Goal: Book appointment/travel/reservation

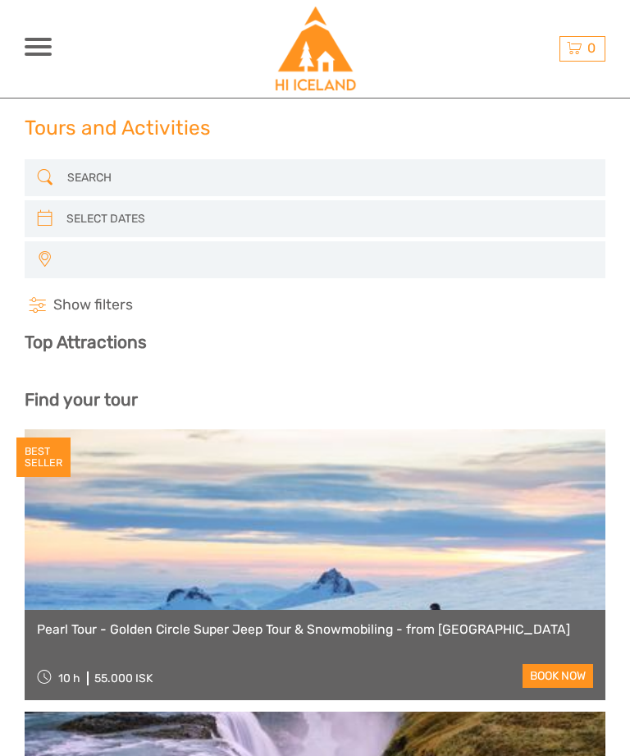
select select
click at [51, 223] on icon at bounding box center [45, 218] width 16 height 25
click at [156, 213] on input "search" at bounding box center [314, 218] width 508 height 27
select select
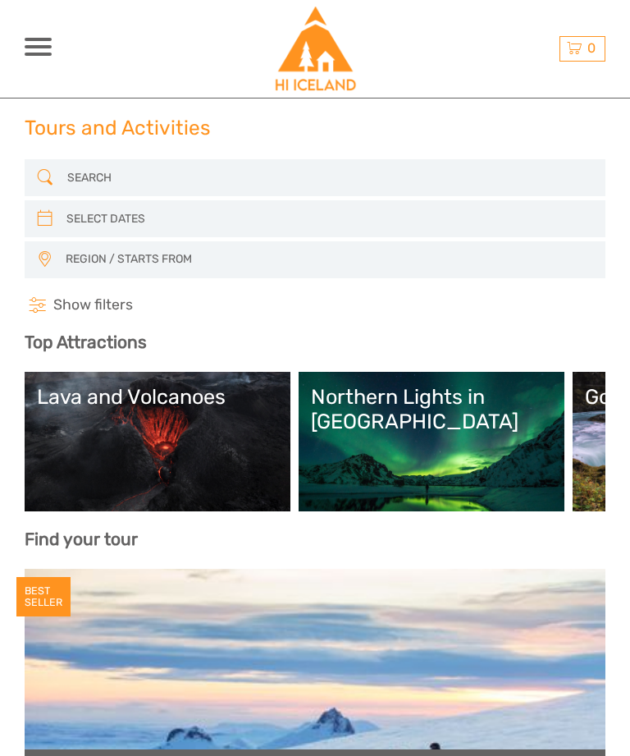
click at [40, 222] on icon at bounding box center [45, 218] width 16 height 25
type input "[DATE]"
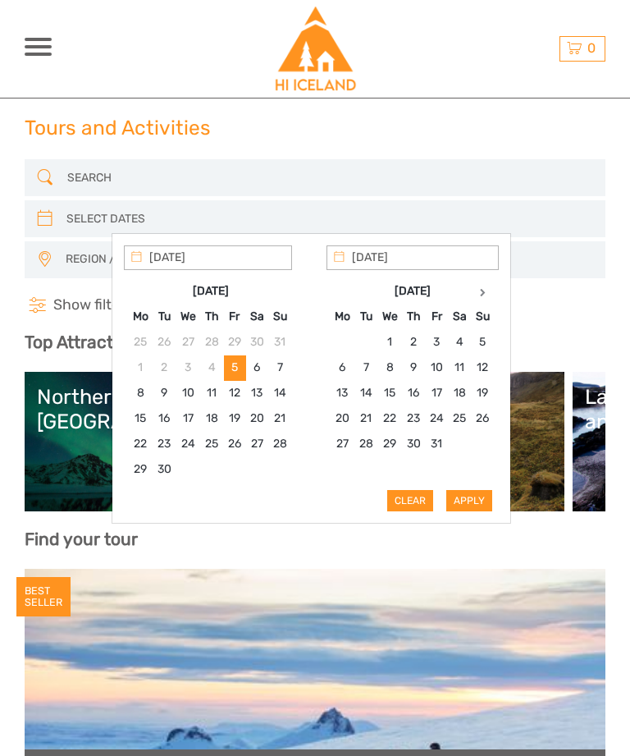
type input "[DATE]"
click at [482, 505] on div "Apply Clear" at bounding box center [311, 378] width 375 height 266
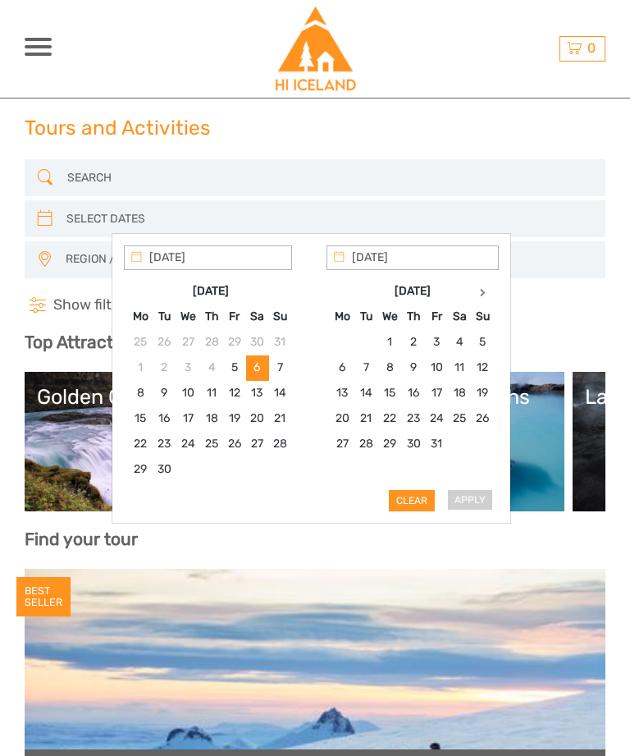
click at [483, 501] on div "Apply Clear" at bounding box center [311, 378] width 375 height 266
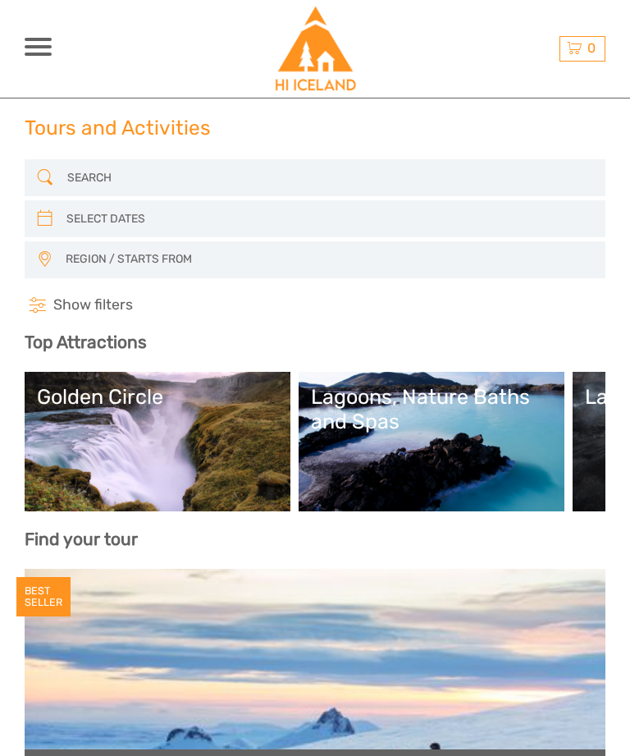
click at [580, 308] on h4 "Show filters Hide filters" at bounding box center [315, 305] width 581 height 20
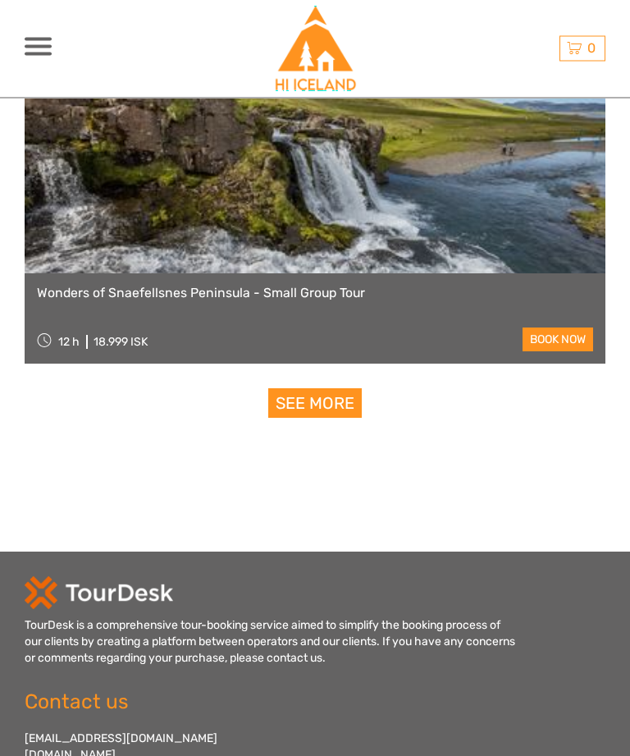
scroll to position [5816, 0]
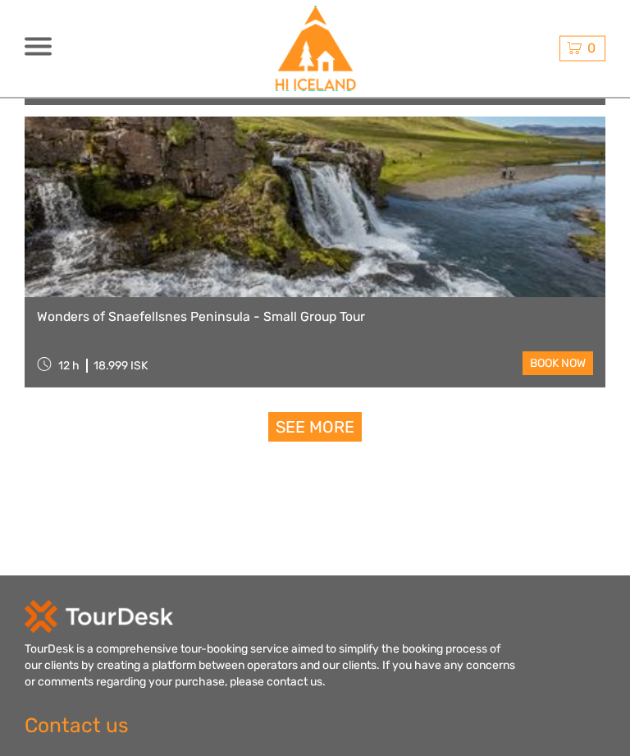
click at [341, 417] on link "See more" at bounding box center [315, 428] width 94 height 30
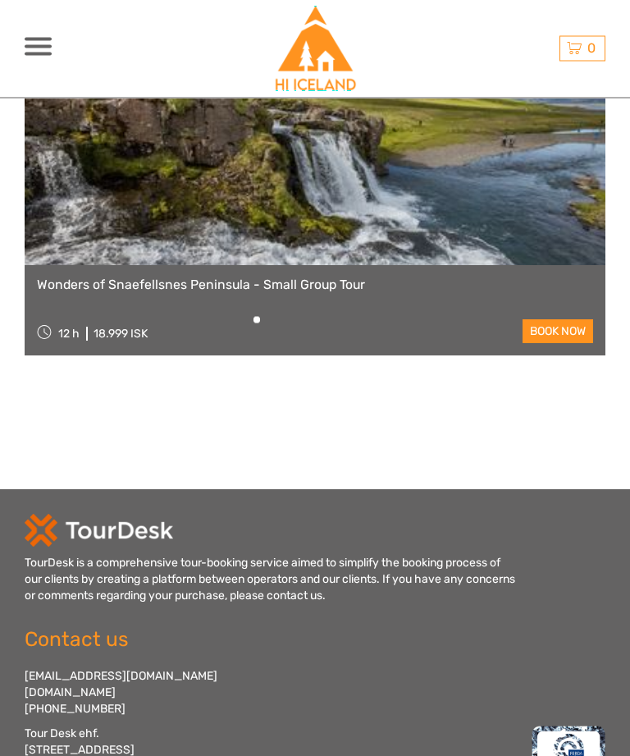
scroll to position [5817, 0]
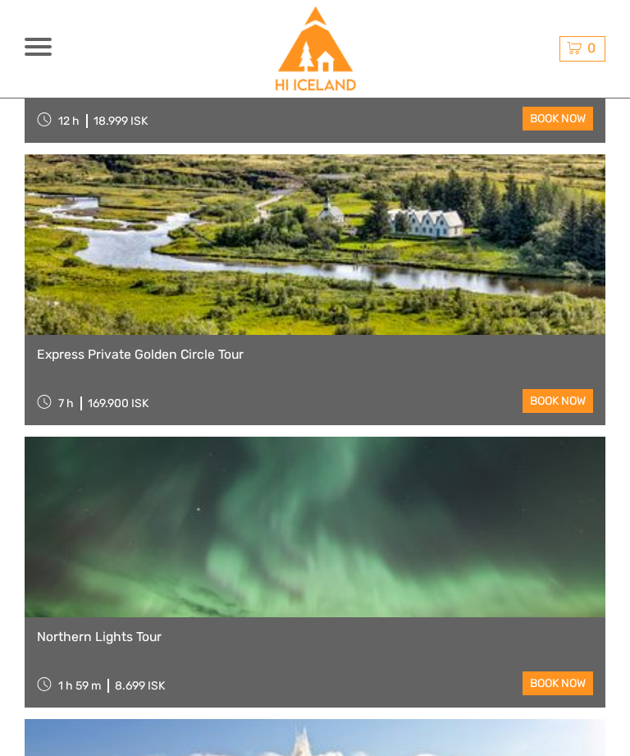
click at [42, 47] on span at bounding box center [38, 46] width 27 height 3
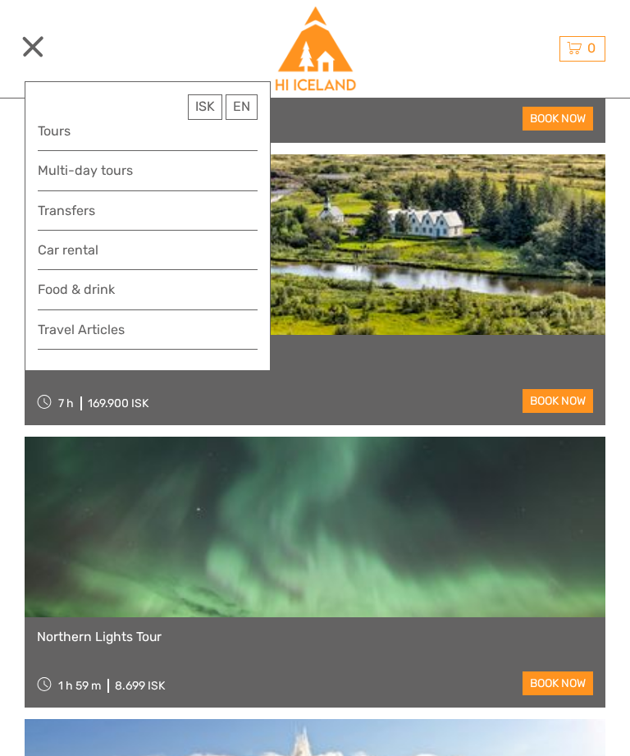
click at [202, 108] on span "ISK" at bounding box center [205, 106] width 20 height 16
click at [185, 202] on link "$" at bounding box center [193, 204] width 56 height 28
click at [125, 167] on link "Multi-day tours" at bounding box center [148, 170] width 220 height 22
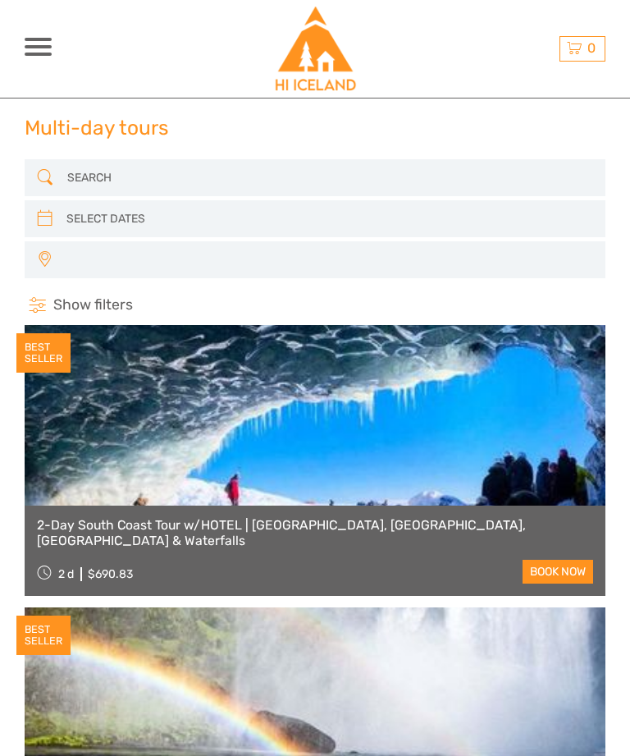
select select
click at [48, 221] on icon at bounding box center [45, 218] width 16 height 25
type input "[DATE]"
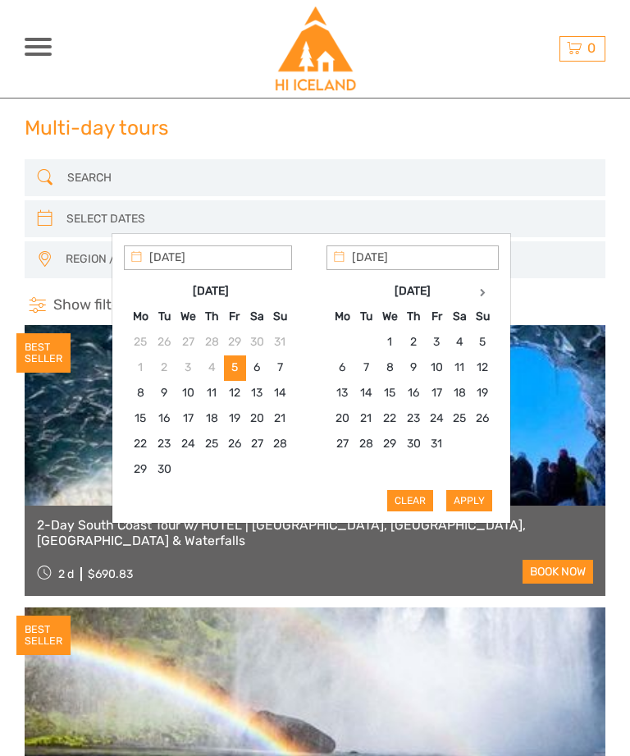
type input "[DATE]"
click at [496, 500] on div "Apply Clear" at bounding box center [311, 378] width 375 height 266
click at [469, 496] on div "Apply Clear" at bounding box center [311, 378] width 375 height 266
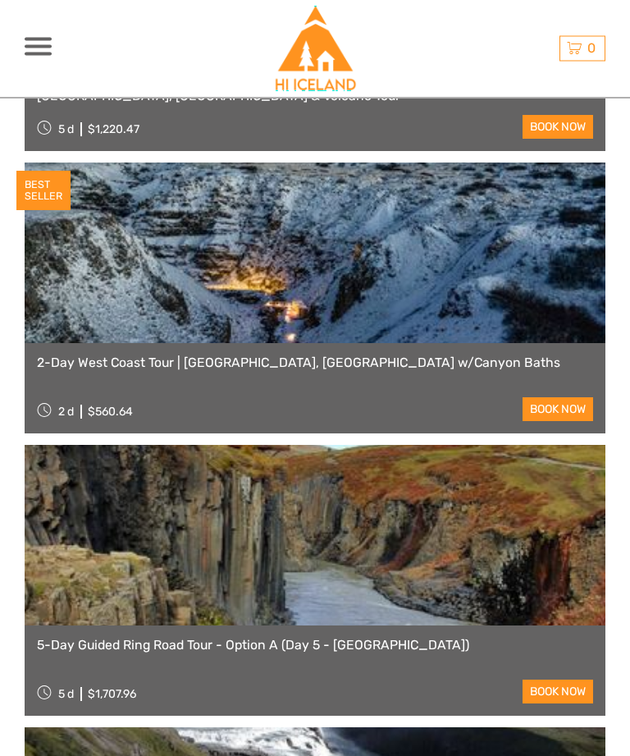
scroll to position [1562, 0]
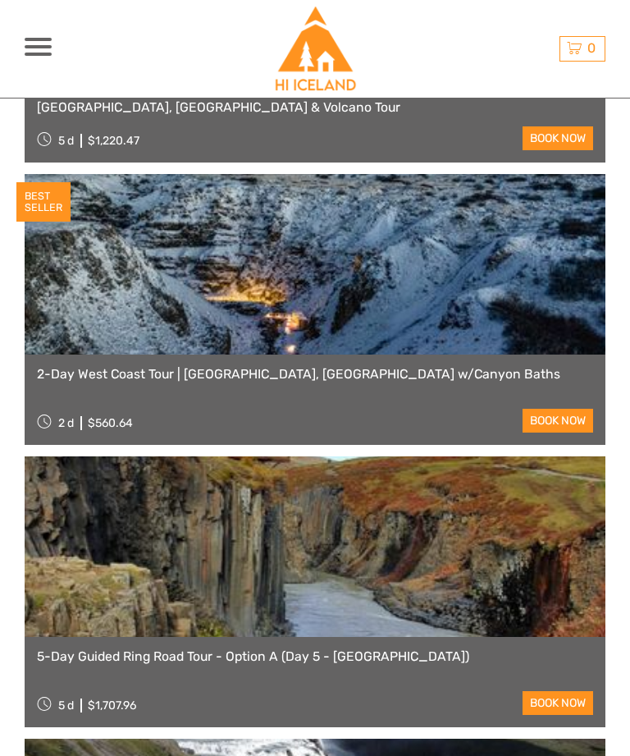
click at [561, 418] on link "book now" at bounding box center [558, 421] width 71 height 24
